Goal: Navigation & Orientation: Find specific page/section

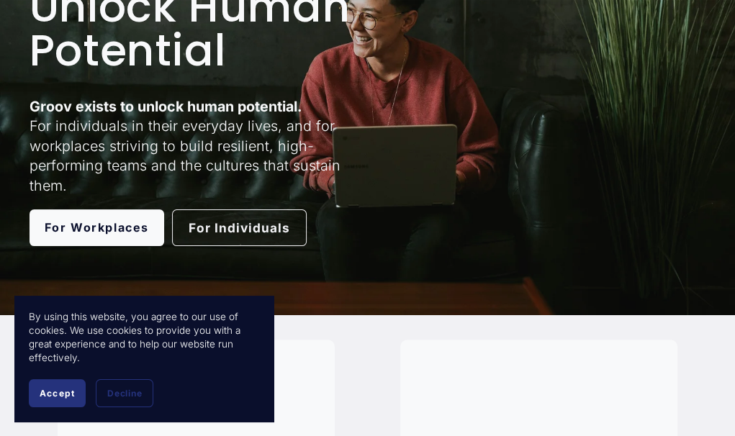
scroll to position [170, 0]
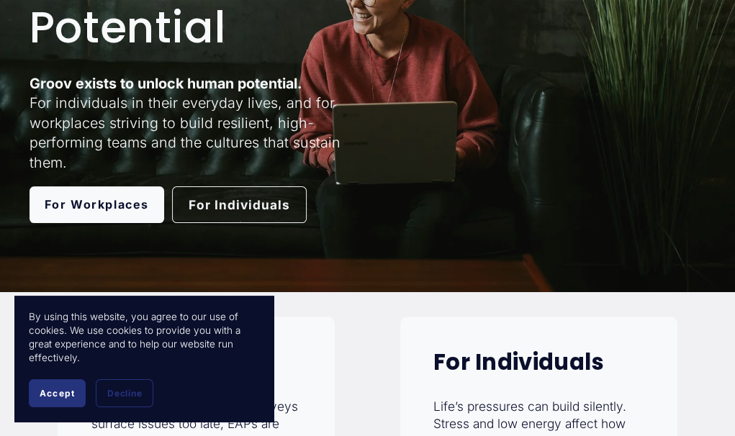
click at [58, 397] on span "Accept" at bounding box center [57, 393] width 35 height 11
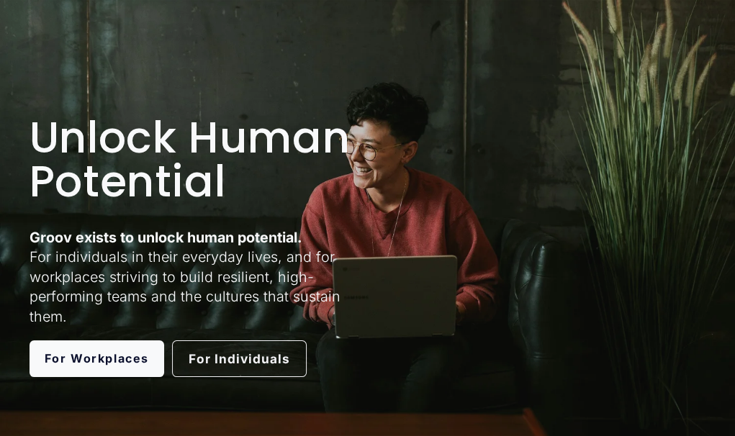
scroll to position [0, 0]
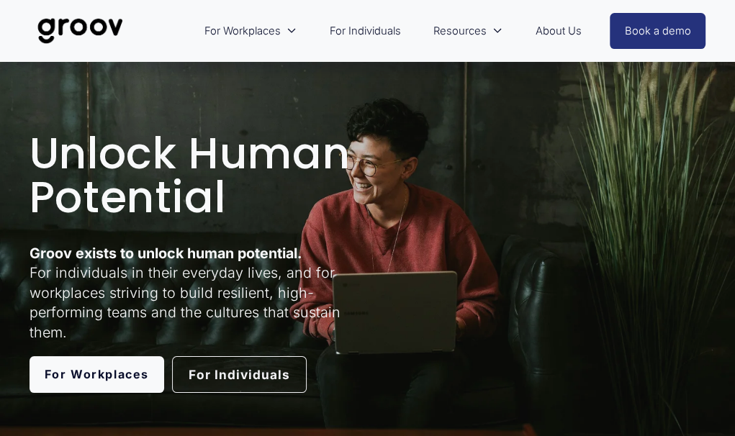
click at [571, 37] on link "About Us" at bounding box center [559, 31] width 61 height 34
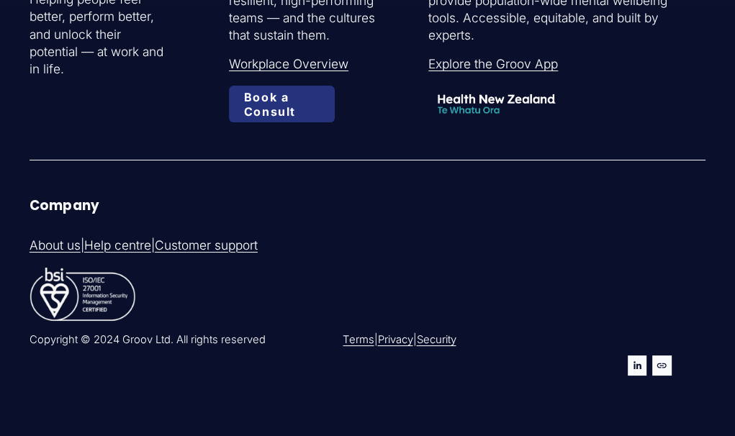
scroll to position [3687, 0]
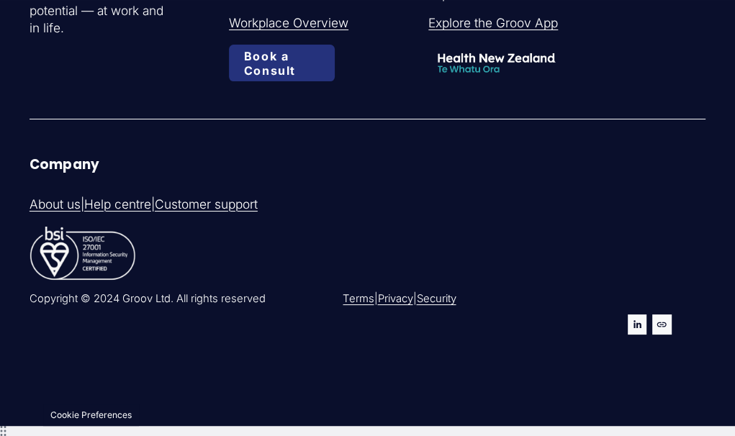
click at [410, 307] on link "Privacy" at bounding box center [394, 299] width 35 height 15
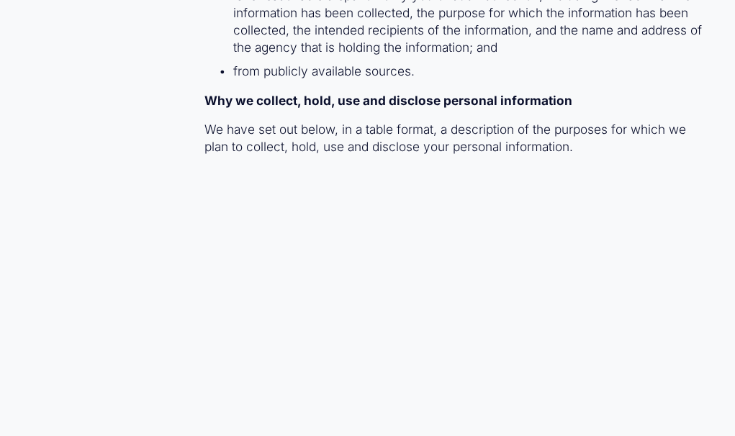
scroll to position [20846, 0]
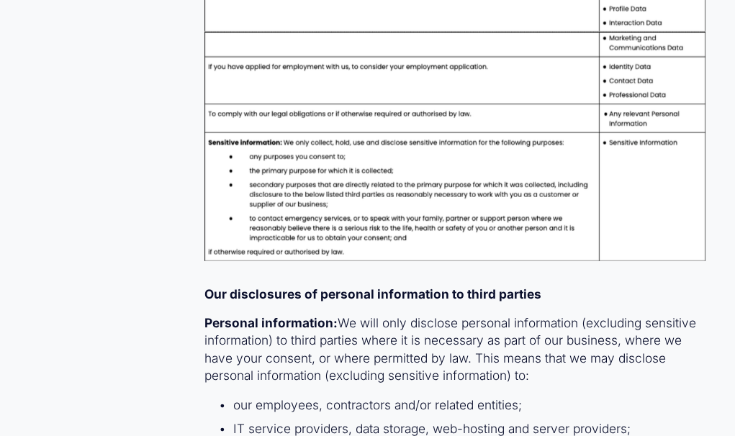
click at [478, 286] on p "Our disclosures of personal information to third parties" at bounding box center [455, 294] width 501 height 17
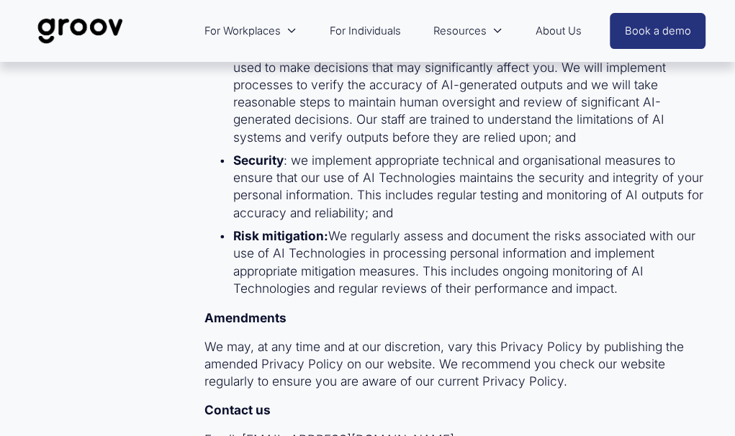
scroll to position [25950, 0]
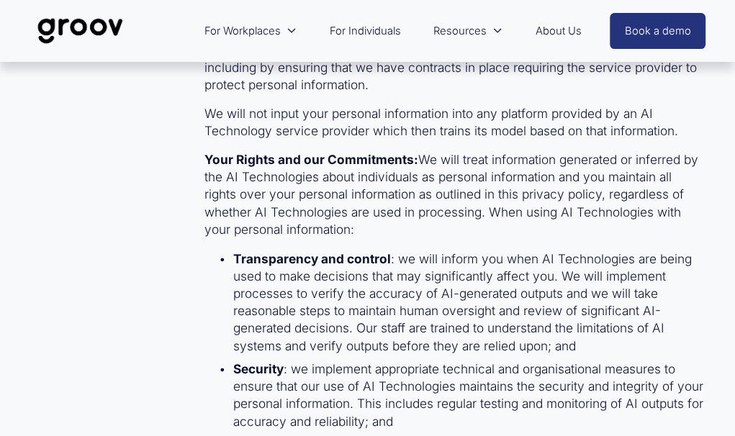
click at [554, 30] on link "About Us" at bounding box center [559, 31] width 61 height 34
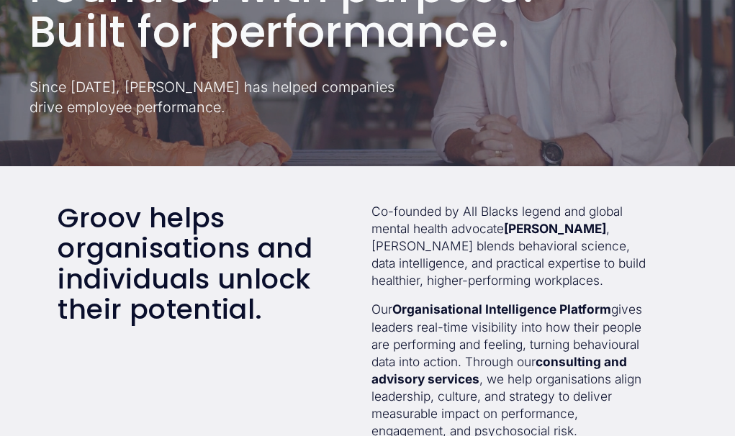
scroll to position [194, 0]
